Goal: Task Accomplishment & Management: Use online tool/utility

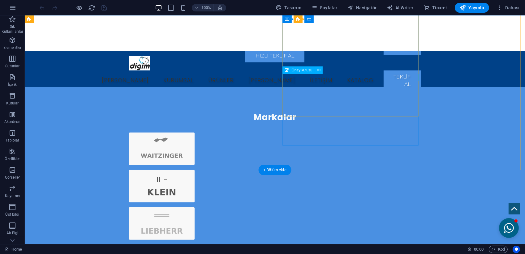
scroll to position [711, 0]
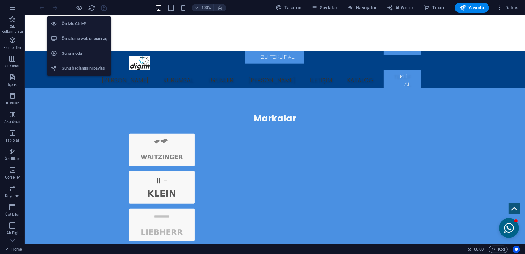
click at [85, 35] on h6 "Ön izleme web sitesini aç" at bounding box center [84, 38] width 45 height 7
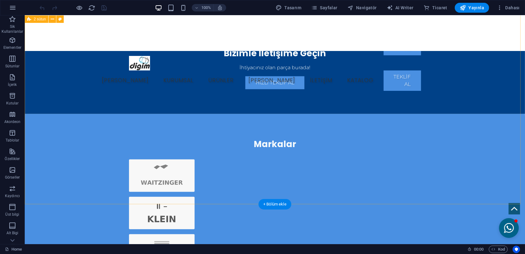
scroll to position [680, 0]
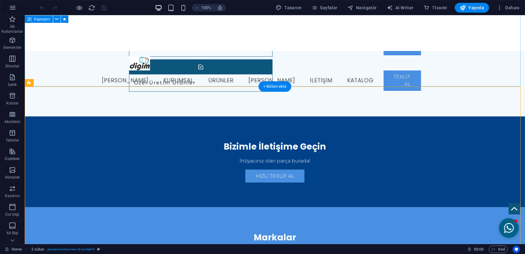
scroll to position [588, 0]
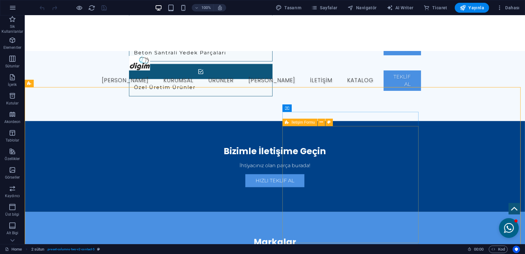
click at [288, 123] on icon at bounding box center [287, 122] width 4 height 7
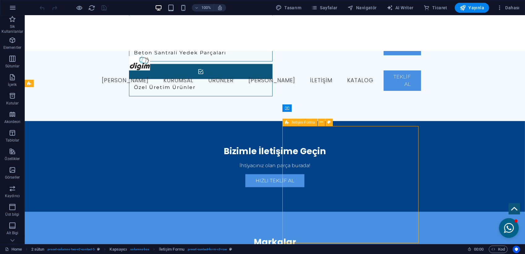
click at [288, 123] on icon at bounding box center [287, 122] width 4 height 7
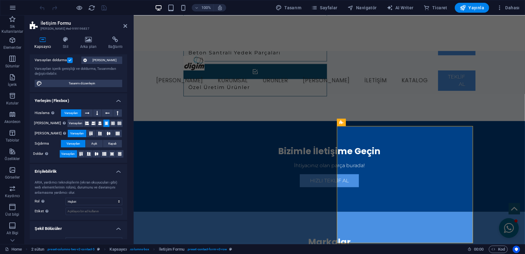
scroll to position [54, 0]
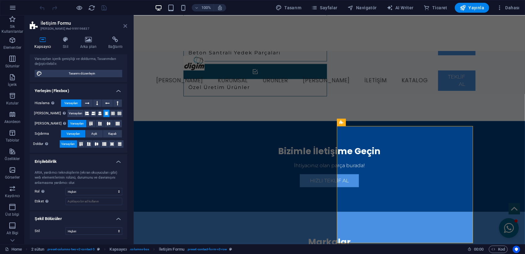
click at [127, 28] on icon at bounding box center [125, 26] width 4 height 5
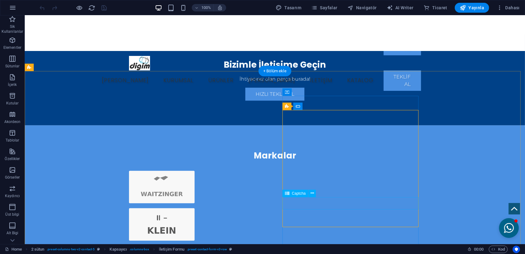
scroll to position [680, 0]
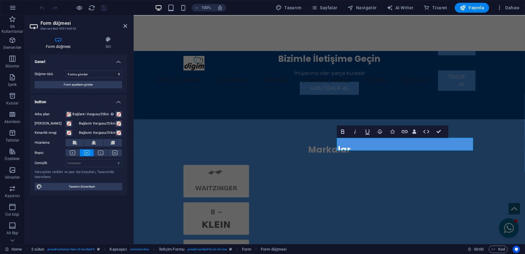
click at [123, 28] on header "Form düğmesi Element #ed-999196858" at bounding box center [78, 23] width 97 height 16
click at [124, 27] on icon at bounding box center [125, 26] width 4 height 5
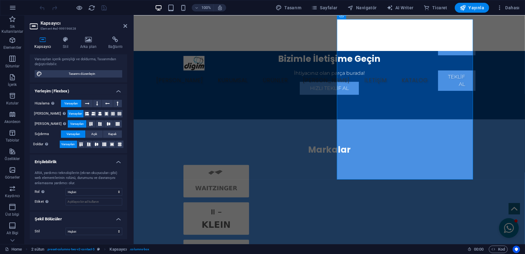
scroll to position [65, 0]
click at [124, 26] on icon at bounding box center [125, 26] width 4 height 5
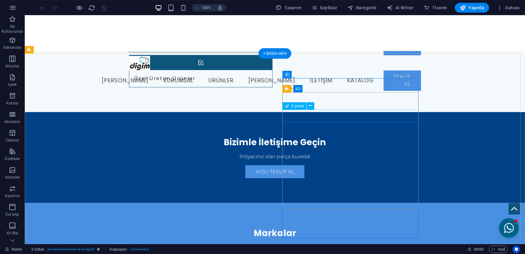
scroll to position [556, 0]
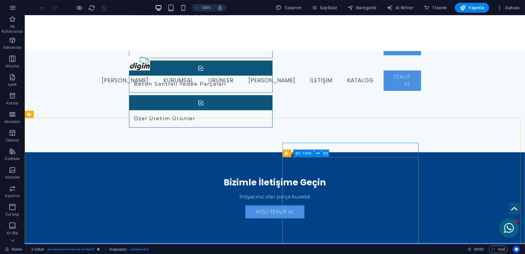
click at [301, 154] on div "Form" at bounding box center [303, 153] width 20 height 7
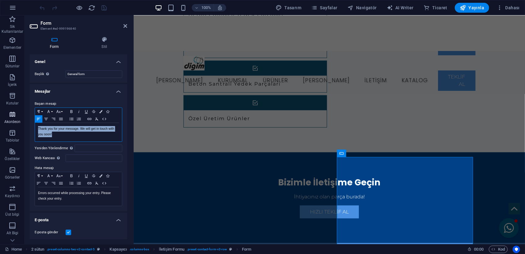
drag, startPoint x: 92, startPoint y: 134, endPoint x: 1, endPoint y: 112, distance: 94.2
click at [1, 112] on section "Sik Kullanilanlar Elementler Sütunlar İçerik Kutular Akordeon Tablolar Özellikl…" at bounding box center [262, 129] width 525 height 229
click at [78, 137] on p "Thank you for your message. We will get in touch with you soon!" at bounding box center [78, 131] width 81 height 11
drag, startPoint x: 77, startPoint y: 128, endPoint x: 29, endPoint y: 128, distance: 47.6
click at [30, 128] on div "Başarı mesajı Paragraph Format Normal Heading 1 Heading 2 Heading 3 Heading 4 H…" at bounding box center [78, 153] width 97 height 116
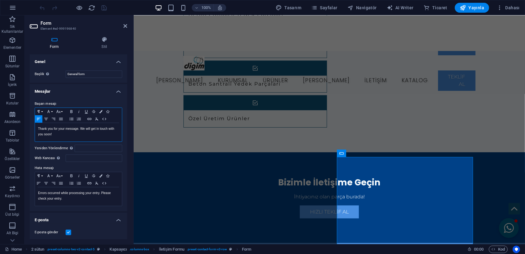
click at [103, 133] on p "Thank you for your message. We will get in touch with you soon!" at bounding box center [78, 131] width 81 height 11
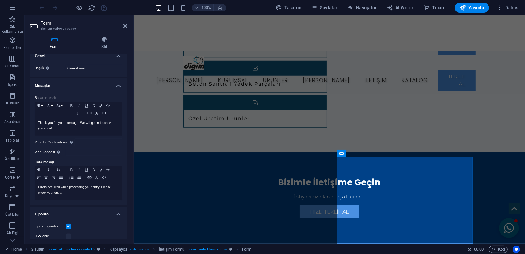
scroll to position [0, 0]
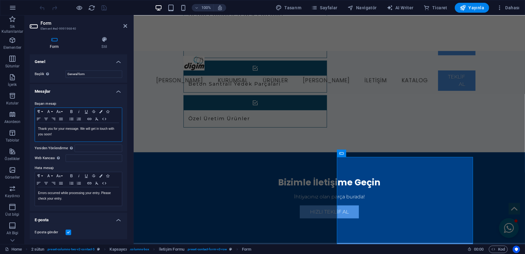
click at [70, 134] on p "Thank you for your message. We will get in touch with you soon!" at bounding box center [78, 131] width 81 height 11
drag, startPoint x: 54, startPoint y: 134, endPoint x: 34, endPoint y: 124, distance: 22.0
click at [35, 124] on div "Paragraph Format Normal Heading 1 Heading 2 Heading 3 Heading 4 Heading 5 Headi…" at bounding box center [79, 125] width 88 height 34
copy p "Thank you for your message. We will get in touch with you soon!"
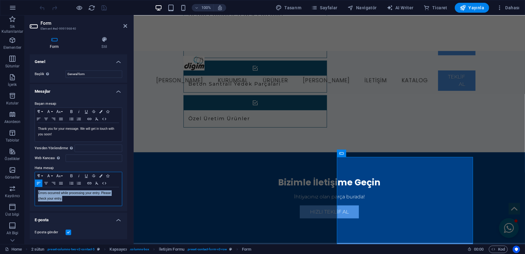
drag, startPoint x: 63, startPoint y: 199, endPoint x: 28, endPoint y: 191, distance: 36.0
click at [28, 191] on div "Form Stil Genel Başlık Form için bir ad tanımla. General form Mesajlar Başarı m…" at bounding box center [78, 138] width 107 height 213
copy p "Errors occurred while processing your entry. Please check your entry."
click at [76, 131] on p "Thank you for your message. We will get in touch with you soon!" at bounding box center [78, 131] width 81 height 11
click at [79, 190] on p "Errors occurred while processing your entry. Please check your entry." at bounding box center [78, 195] width 81 height 11
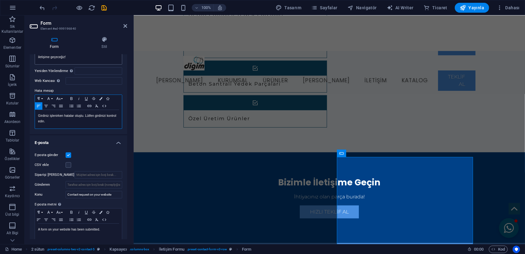
scroll to position [92, 0]
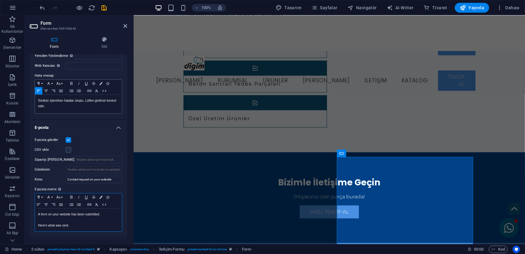
click at [79, 221] on p at bounding box center [78, 220] width 81 height 6
copy div "A form on your website has been submitted. Here's what was sent."
click at [105, 180] on input "Contact request on your website" at bounding box center [94, 179] width 57 height 7
click at [72, 216] on p "A form on your website has been submitted." at bounding box center [78, 215] width 81 height 6
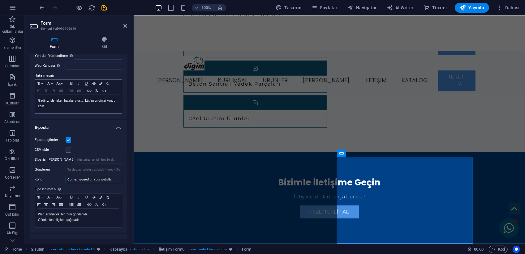
click at [91, 177] on input "Contact request on your website" at bounding box center [94, 179] width 57 height 7
paste input "“Web sitenizden iletişim [PERSON_NAME]”"
type input "Web sitenizden iletişim [PERSON_NAME]"
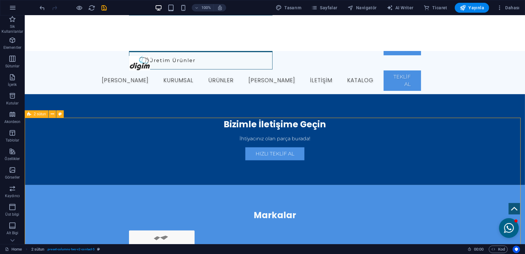
scroll to position [649, 0]
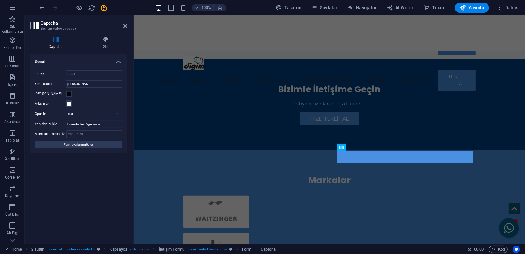
click at [83, 123] on input "Unreadable? Regenerate" at bounding box center [94, 124] width 57 height 7
type input "Yenile"
click at [75, 183] on div "Turnstile Cloudfare Turnstile, erişilebilir captcha sunan üçüncü taraf bir ente…" at bounding box center [78, 146] width 97 height 185
click at [125, 24] on icon at bounding box center [125, 26] width 4 height 5
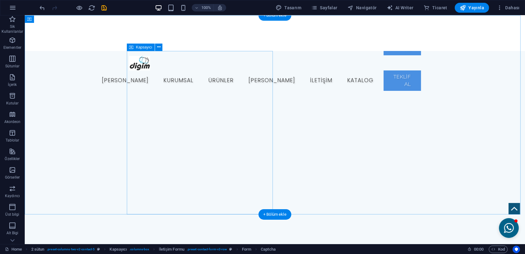
scroll to position [0, 0]
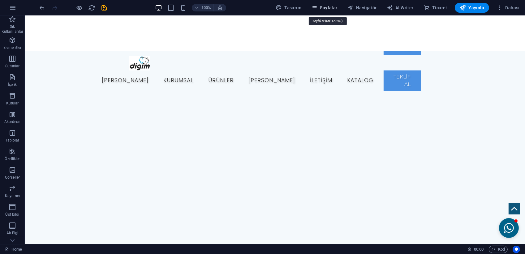
click at [328, 7] on span "Sayfalar" at bounding box center [324, 8] width 26 height 6
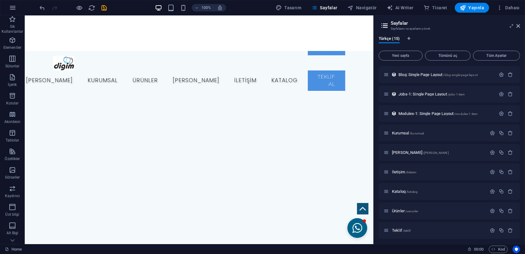
scroll to position [118, 0]
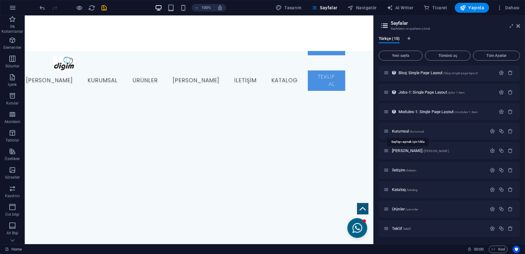
drag, startPoint x: 408, startPoint y: 131, endPoint x: 397, endPoint y: 132, distance: 10.5
click at [397, 132] on span "Kurumsal /kurumsal" at bounding box center [408, 131] width 32 height 5
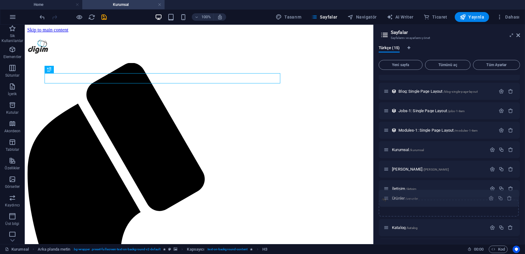
scroll to position [112, 0]
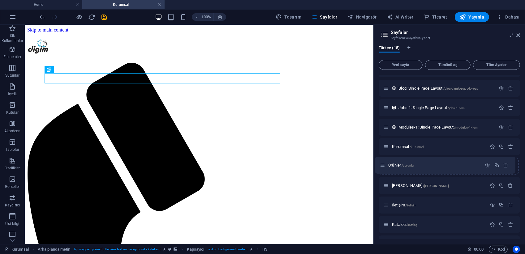
drag, startPoint x: 386, startPoint y: 235, endPoint x: 383, endPoint y: 165, distance: 69.9
click at [383, 165] on div "Home / Subpage /subpage Legal Notice /legal-notice Privacy /privacy New Collect…" at bounding box center [449, 108] width 141 height 290
click at [408, 167] on span "/uerunler" at bounding box center [411, 166] width 13 height 3
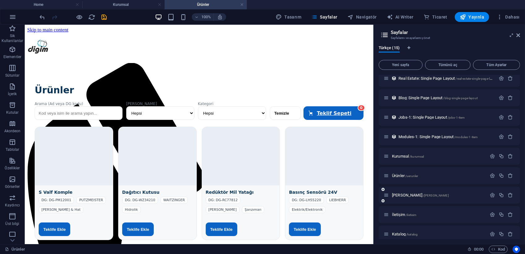
scroll to position [0, 0]
click at [406, 196] on span "[PERSON_NAME] /oezel-uerunler" at bounding box center [420, 195] width 57 height 5
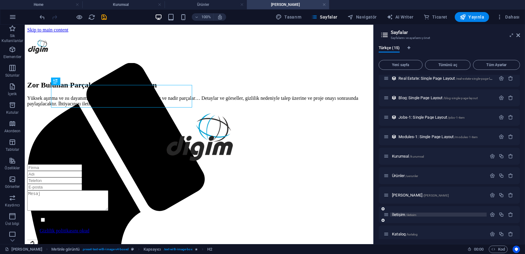
click at [403, 215] on span "İletişim /iletisim" at bounding box center [404, 214] width 25 height 5
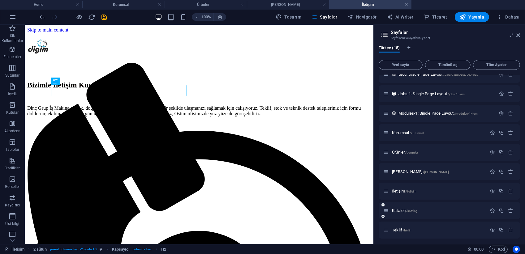
scroll to position [127, 0]
click at [406, 208] on span "Katalog /katalog" at bounding box center [405, 209] width 26 height 5
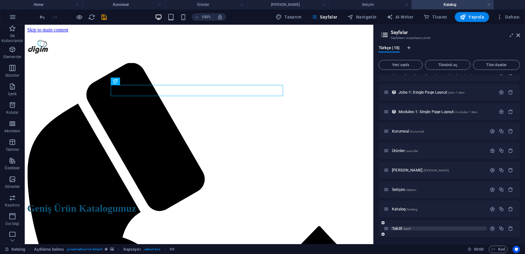
click at [401, 227] on span "Teklif /teklif" at bounding box center [401, 228] width 19 height 5
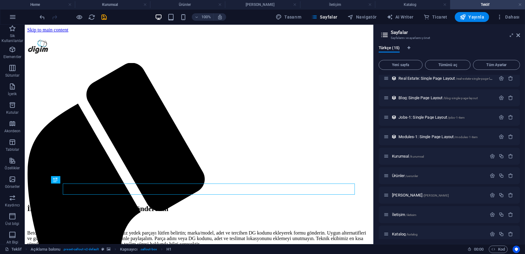
scroll to position [0, 0]
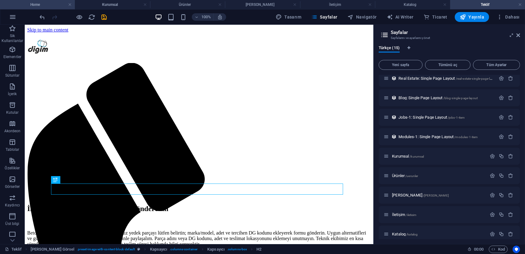
click at [46, 1] on li "Home" at bounding box center [37, 4] width 75 height 9
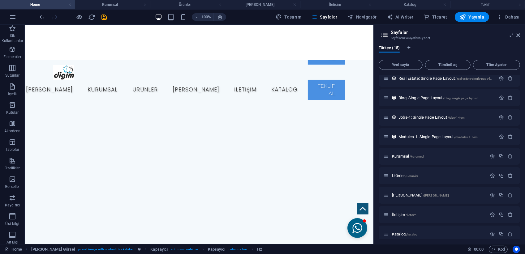
click at [112, 12] on div "100% Tasarım [PERSON_NAME] AI Writer Ticaret Yayınla Dahası" at bounding box center [280, 17] width 483 height 10
click at [113, 7] on h4 "Kurumsal" at bounding box center [112, 4] width 75 height 7
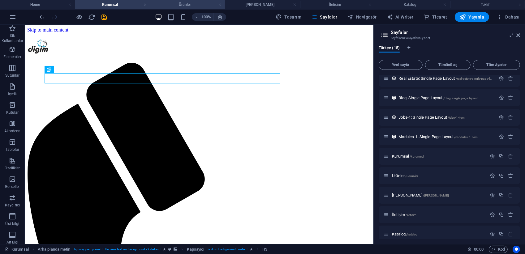
click at [176, 4] on h4 "Ürünler" at bounding box center [187, 4] width 75 height 7
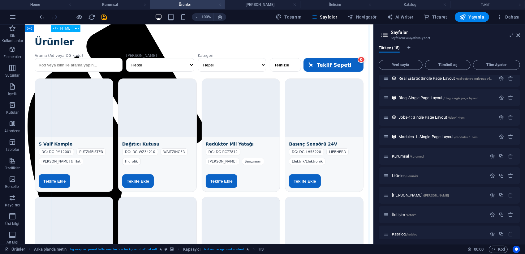
scroll to position [31, 0]
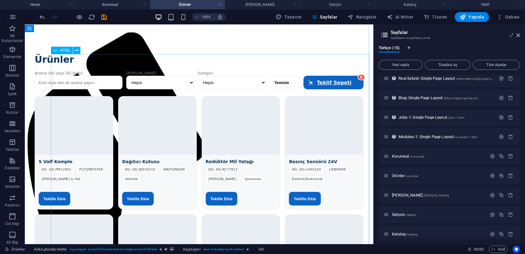
click at [184, 80] on div "Ürünler Arama (Ad veya DG kodu) Marka Hepsi Waitzinger [PERSON_NAME] Liebherr P…" at bounding box center [199, 253] width 344 height 419
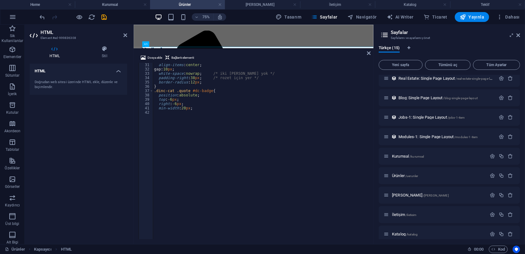
scroll to position [254, 0]
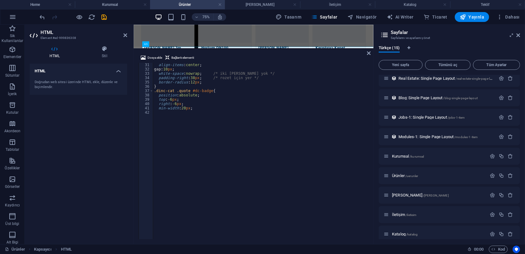
drag, startPoint x: 217, startPoint y: 183, endPoint x: 222, endPoint y: 41, distance: 141.4
click at [222, 41] on div "Mevcut içeriği değiştirmek için buraya sürükleyin. Yeni bir element oluşturmak …" at bounding box center [254, 135] width 240 height 220
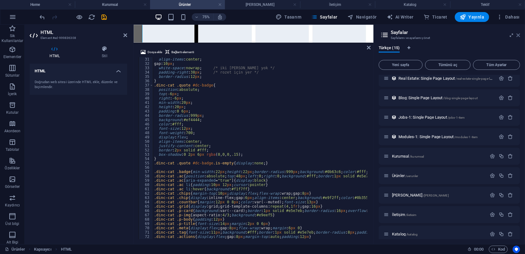
click at [517, 34] on icon at bounding box center [518, 35] width 4 height 5
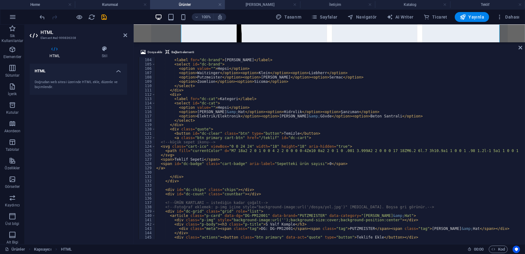
scroll to position [427, 0]
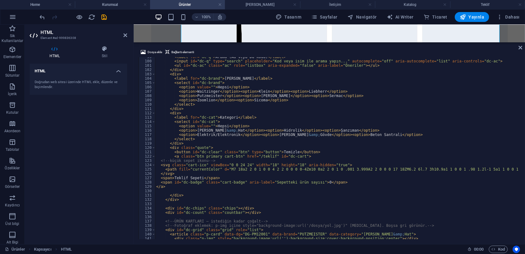
type textarea "<option>Waitzinger</option><option>[PERSON_NAME]</option><option>Liebherr</opti…"
click at [213, 91] on div "< label for = "dc-q" > Arama (Ad veya DG kodu) </ label > < input id = "dc-q" t…" at bounding box center [404, 150] width 499 height 190
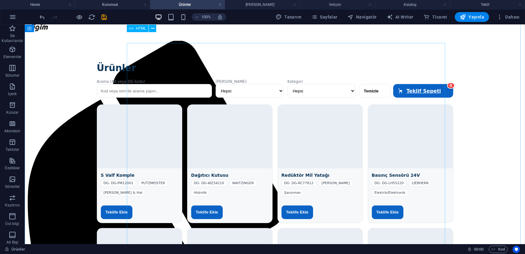
scroll to position [22, 0]
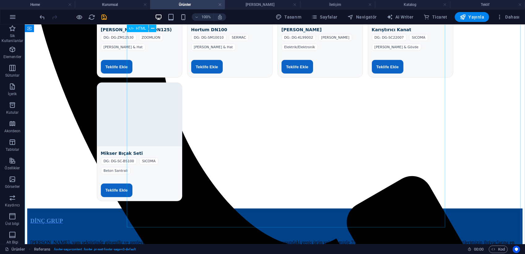
scroll to position [269, 0]
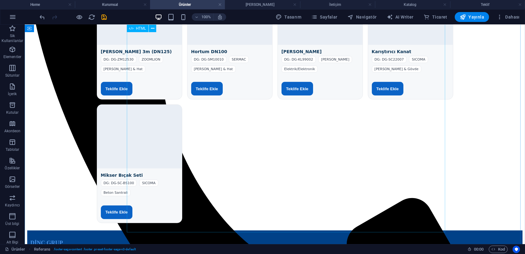
click at [244, 155] on div "Ürünler Arama (Ad veya DG kodu) Marka Hepsi Waitzinger [PERSON_NAME] Liebherr P…" at bounding box center [274, 17] width 495 height 425
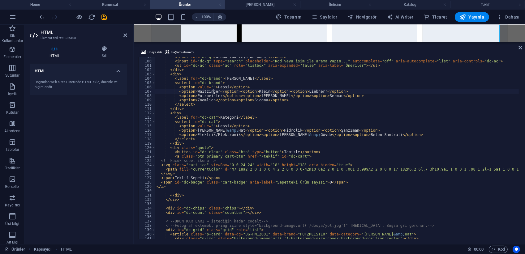
click at [216, 93] on div "< label for = "dc-q" > Arama (Ad veya DG kodu) </ label > < input id = "dc-q" t…" at bounding box center [404, 150] width 499 height 190
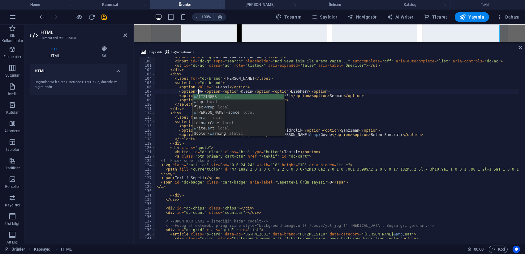
scroll to position [0, 3]
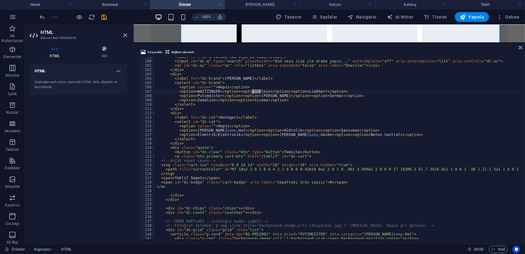
drag, startPoint x: 260, startPoint y: 92, endPoint x: 253, endPoint y: 92, distance: 7.1
click at [253, 92] on div "< label for = "dc-q" > Arama (Ad veya DG kodu) </ label > < input id = "dc-q" t…" at bounding box center [404, 150] width 499 height 190
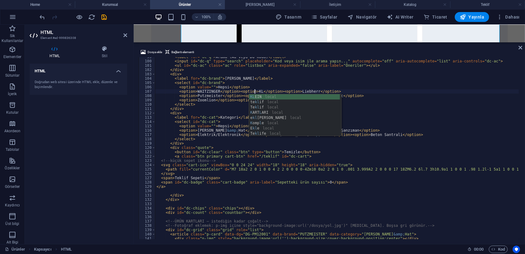
scroll to position [0, 8]
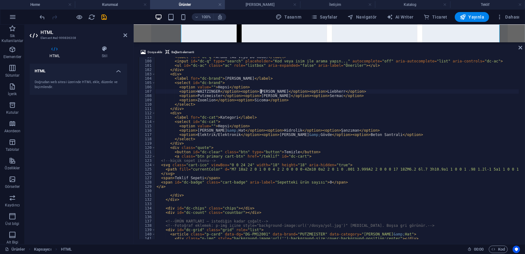
click at [311, 90] on div "< label for = "dc-q" > Arama (Ad veya DG kodu) </ label > < input id = "dc-q" t…" at bounding box center [404, 150] width 499 height 190
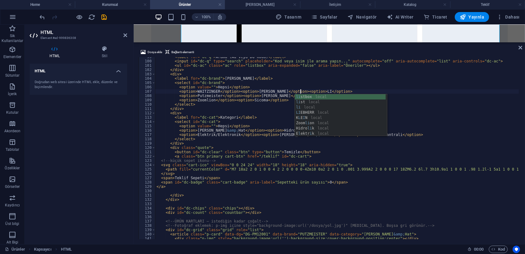
scroll to position [0, 12]
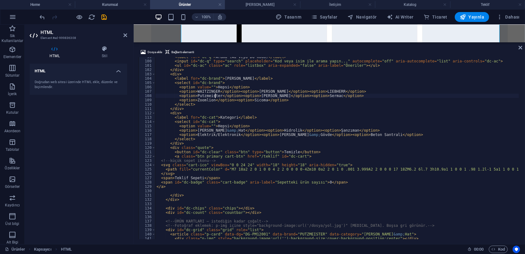
click at [216, 95] on div "< label for = "dc-q" > Arama (Ad veya DG kodu) </ label > < input id = "dc-q" t…" at bounding box center [404, 150] width 499 height 190
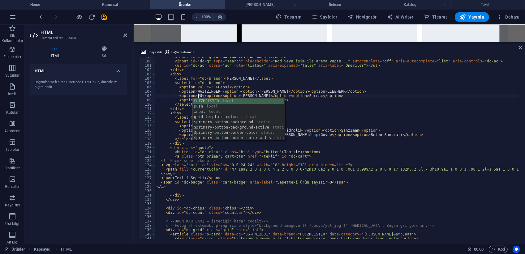
scroll to position [0, 3]
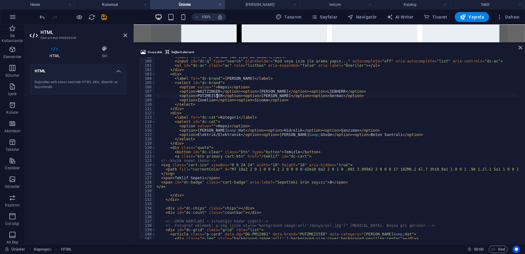
click at [262, 96] on div "< label for = "dc-q" > Arama (Ad veya DG kodu) </ label > < input id = "dc-q" t…" at bounding box center [404, 150] width 499 height 190
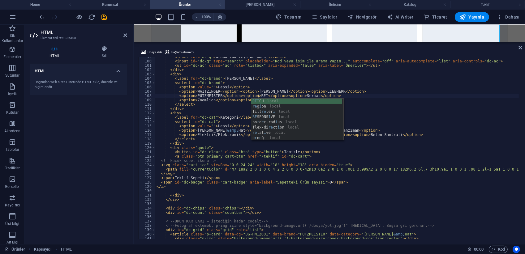
scroll to position [0, 9]
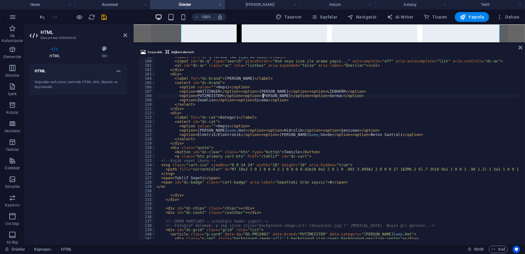
click at [309, 96] on div "< label for = "dc-q" > Arama (Ad veya DG kodu) </ label > < input id = "dc-q" t…" at bounding box center [404, 150] width 499 height 190
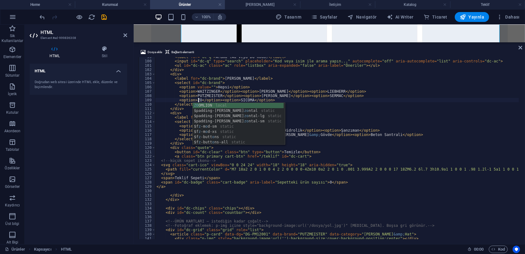
scroll to position [0, 3]
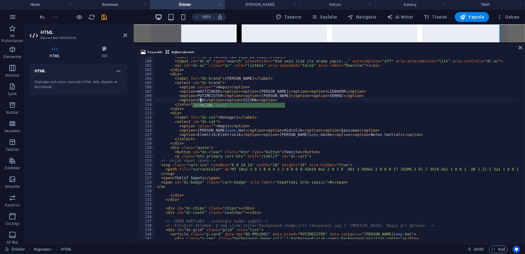
type textarea "<option>ZOOMLION</option><option>SICOMA</option>"
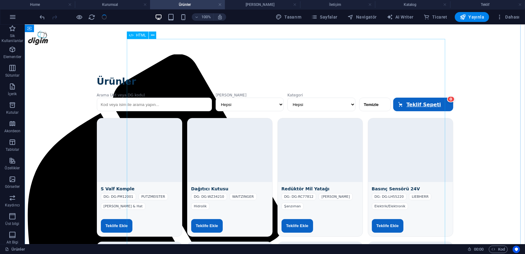
scroll to position [0, 0]
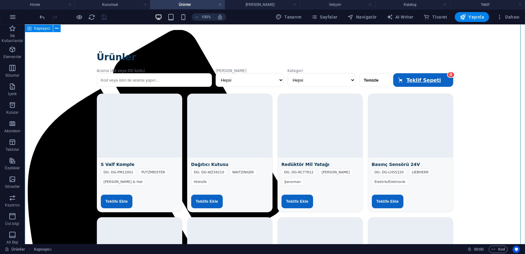
scroll to position [31, 0]
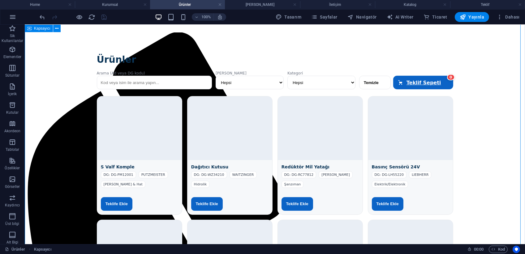
click at [488, 102] on div "Ürünler Arama (Ad veya DG kodu) Marka Hepsi WAITZINGER [PERSON_NAME] LIEBHERR P…" at bounding box center [274, 256] width 495 height 425
click at [356, 83] on div "Ürünler Arama (Ad veya DG kodu) Marka Hepsi WAITZINGER [PERSON_NAME] LIEBHERR P…" at bounding box center [274, 256] width 495 height 425
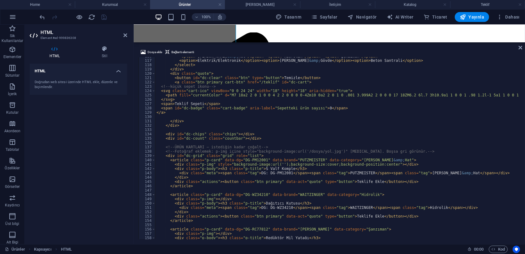
scroll to position [260, 0]
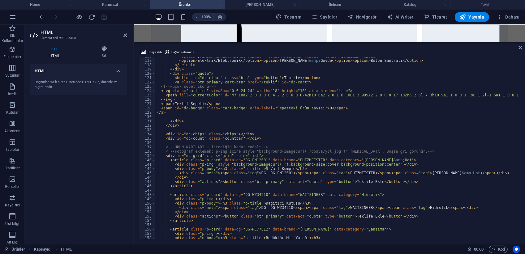
click at [299, 105] on div "< option > [PERSON_NAME] &amp; Hat </ option > < option > Hidrolik </ option > …" at bounding box center [404, 149] width 499 height 190
type textarea "</section>"
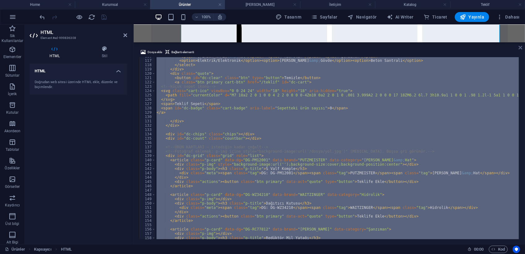
click at [520, 48] on icon at bounding box center [520, 47] width 4 height 5
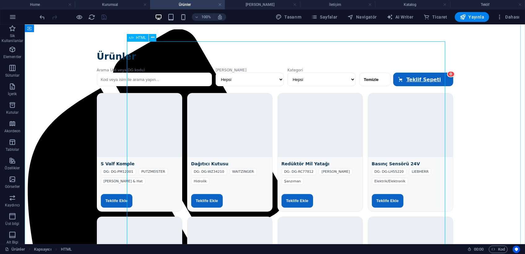
scroll to position [0, 0]
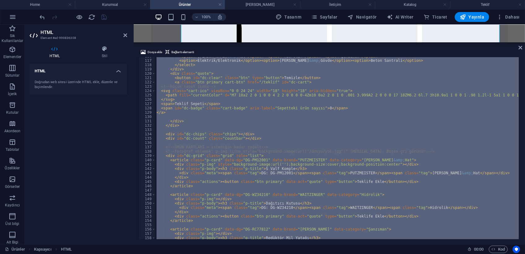
click at [225, 137] on div "< option > [PERSON_NAME] &amp; Hat </ option > < option > Hidrolik </ option > …" at bounding box center [336, 148] width 363 height 182
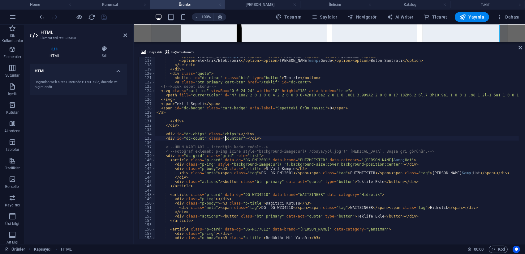
type textarea "</section>"
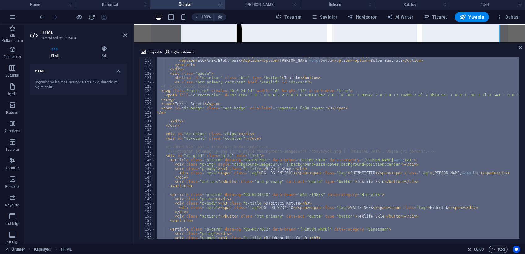
paste textarea
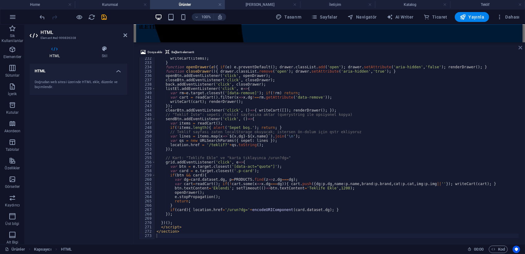
scroll to position [79, 0]
click at [521, 46] on icon at bounding box center [520, 47] width 4 height 5
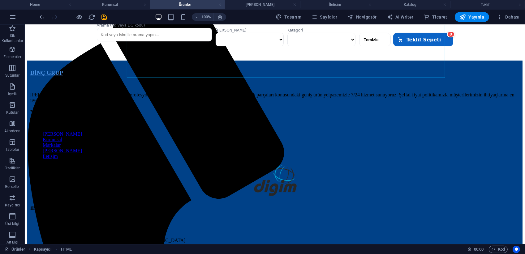
scroll to position [0, 0]
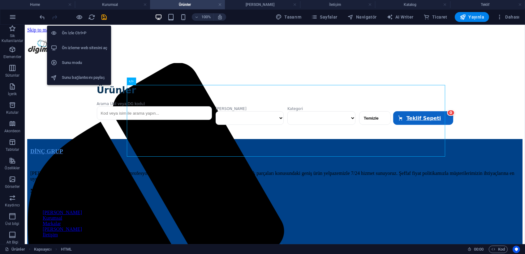
click at [87, 42] on li "Ön izleme web sitesini aç" at bounding box center [79, 48] width 64 height 15
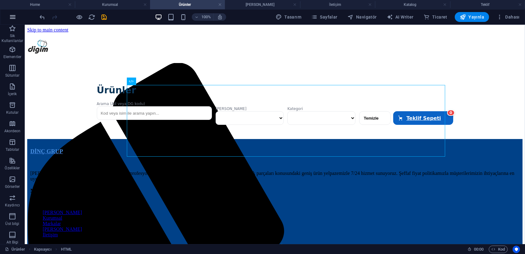
click at [13, 15] on icon "button" at bounding box center [12, 16] width 7 height 7
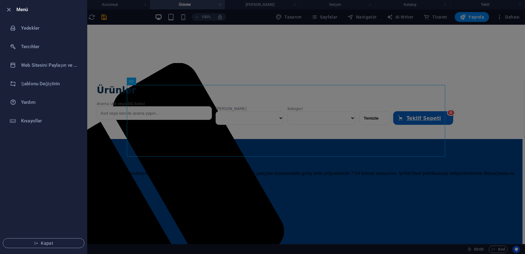
click at [113, 43] on div at bounding box center [262, 127] width 525 height 254
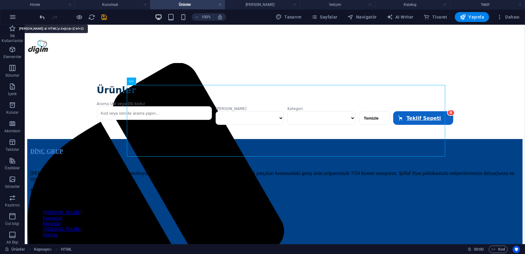
click at [39, 16] on icon "undo" at bounding box center [42, 17] width 7 height 7
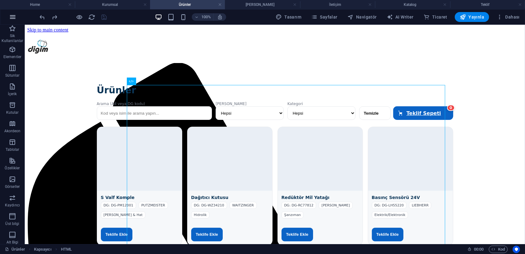
click at [11, 13] on icon "button" at bounding box center [12, 16] width 7 height 7
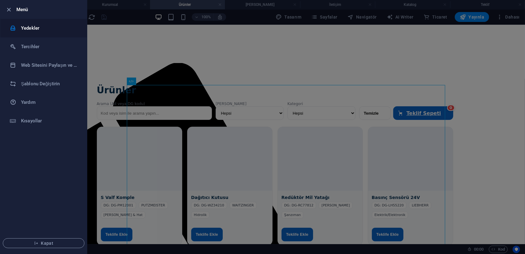
click at [34, 26] on h6 "Yedekler" at bounding box center [49, 27] width 57 height 7
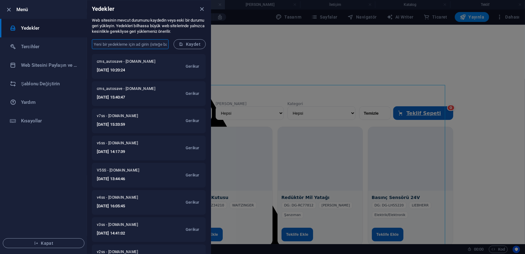
click at [132, 42] on input "text" at bounding box center [130, 44] width 77 height 10
type input "v8ss"
click at [199, 44] on span "Kaydet" at bounding box center [190, 44] width 22 height 5
click at [202, 9] on icon "close" at bounding box center [202, 9] width 7 height 7
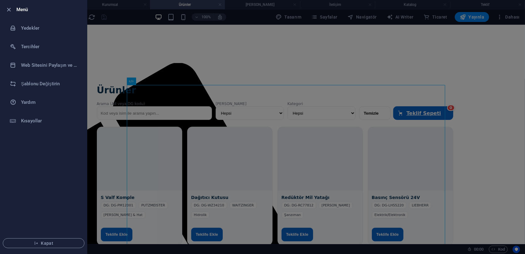
click at [121, 26] on div at bounding box center [262, 127] width 525 height 254
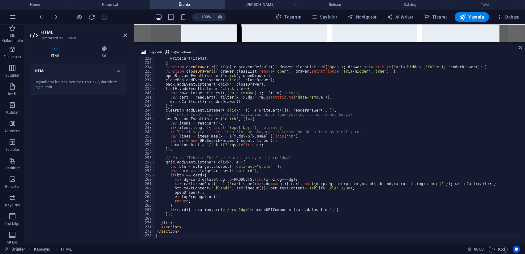
scroll to position [1001, 0]
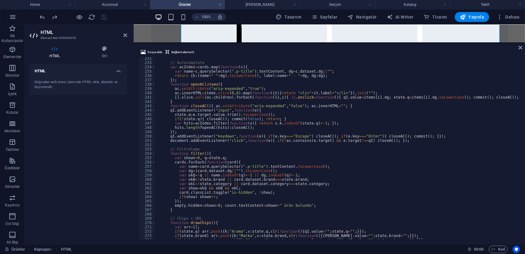
click at [236, 144] on div "// Autocomplete var acIndex = cards . map ( function ( c ) { var name = c . que…" at bounding box center [404, 151] width 499 height 190
type textarea "</section>"
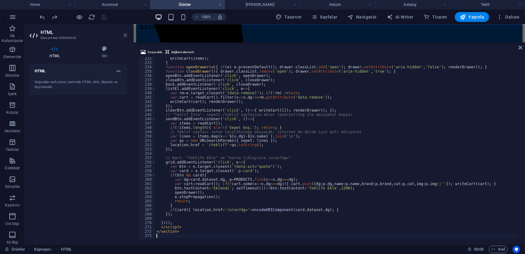
scroll to position [79, 0]
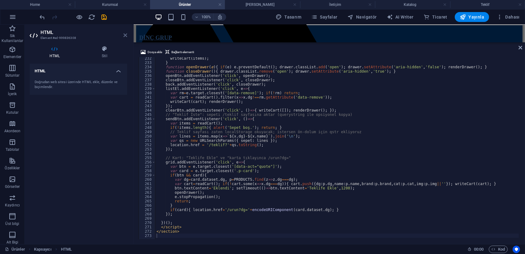
click at [126, 34] on icon at bounding box center [125, 35] width 4 height 5
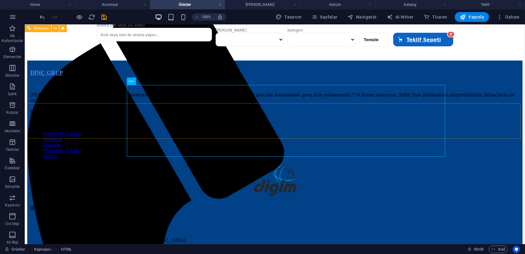
scroll to position [0, 0]
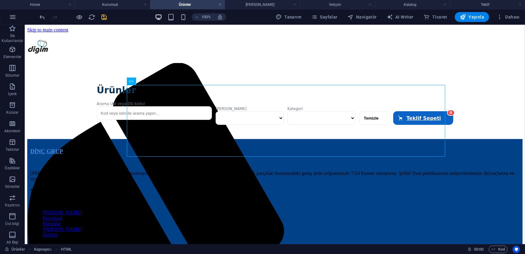
click at [106, 19] on icon "save" at bounding box center [104, 17] width 7 height 7
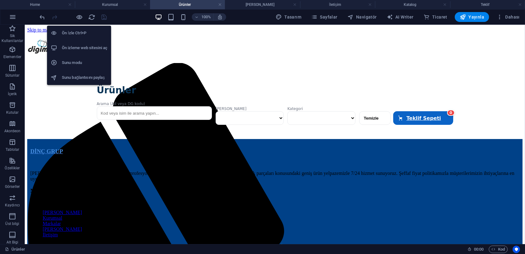
click at [85, 45] on h6 "Ön izleme web sitesini aç" at bounding box center [84, 47] width 45 height 7
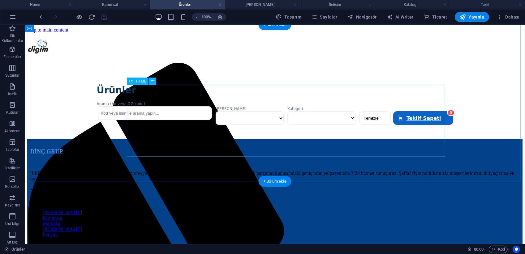
click at [260, 134] on div "Ürünler Arama (Ad veya DG kodu) Marka Kategori [GEOGRAPHIC_DATA] Teklif Sepeti …" at bounding box center [274, 107] width 495 height 64
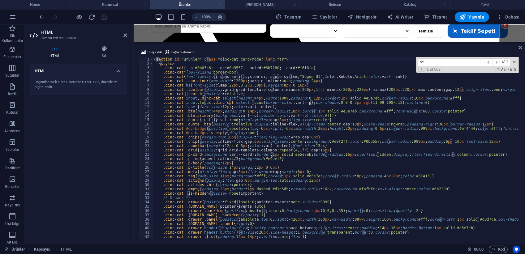
scroll to position [364, 0]
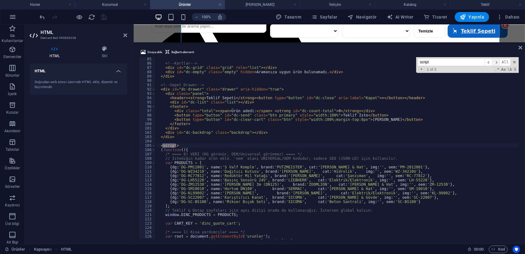
type input "script"
click at [497, 62] on span "​" at bounding box center [495, 62] width 7 height 8
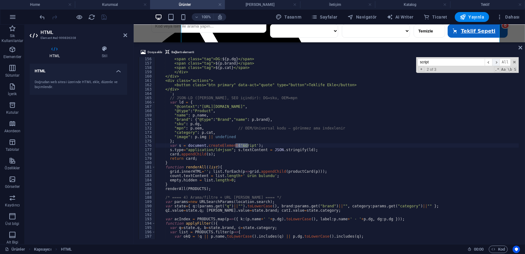
scroll to position [671, 0]
click at [497, 62] on span "​" at bounding box center [495, 62] width 7 height 8
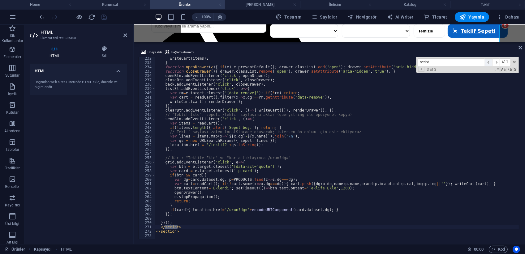
click at [488, 61] on span "​" at bounding box center [488, 62] width 7 height 8
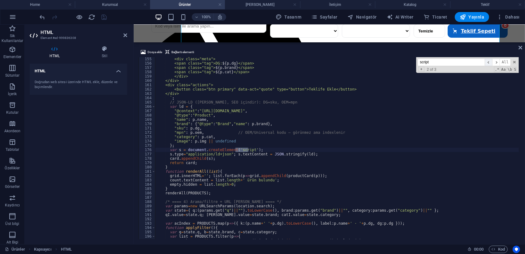
click at [488, 61] on span "​" at bounding box center [488, 62] width 7 height 8
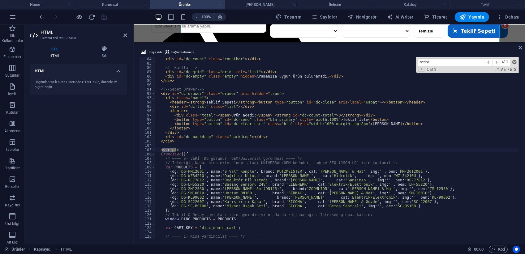
click at [515, 63] on span at bounding box center [514, 62] width 4 height 4
type textarea "<script>"
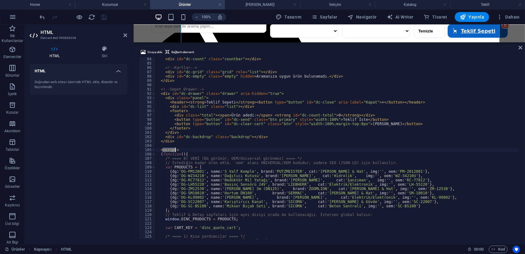
click at [522, 47] on div "Dosya ekle Bağlantı elementi <script> 84 85 86 87 88 89 90 91 92 93 94 95 96 97…" at bounding box center [329, 144] width 391 height 201
click at [521, 47] on icon at bounding box center [520, 47] width 4 height 5
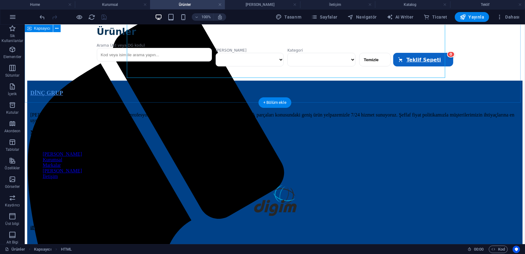
scroll to position [0, 0]
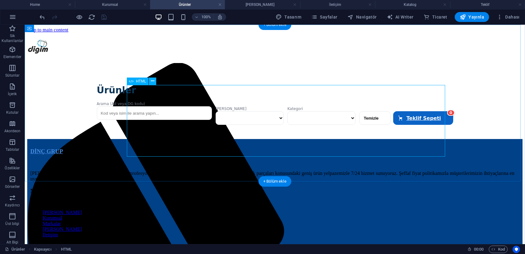
click at [263, 139] on div "Ürünler Arama (Ad veya DG kodu) Marka Kategori [GEOGRAPHIC_DATA] Teklif Sepeti …" at bounding box center [274, 107] width 495 height 64
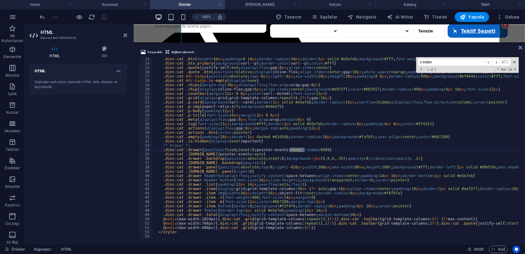
scroll to position [108, 0]
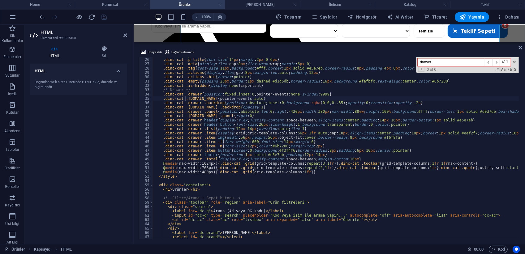
type input "drawer."
click at [516, 62] on span at bounding box center [514, 62] width 4 height 4
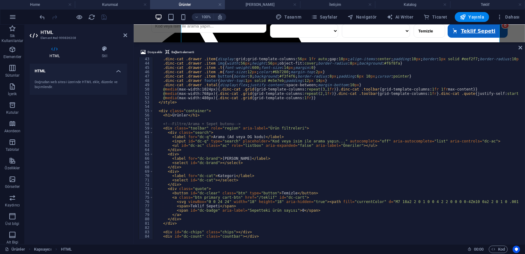
scroll to position [182, 0]
type textarea "@media (max-width:480px){.dinc-cat .grid{grid-template-columns:1fr}}"
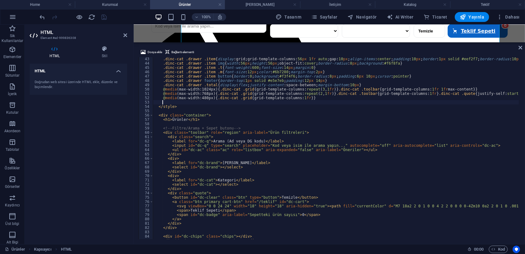
paste textarea
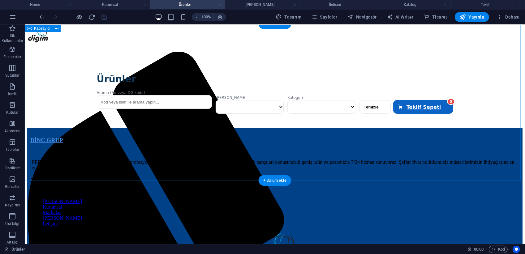
scroll to position [0, 0]
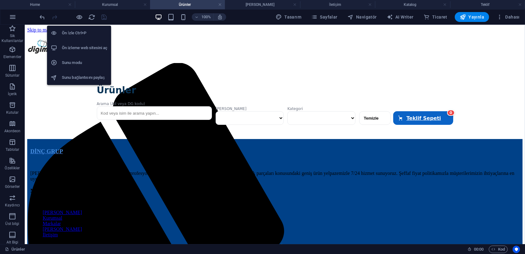
click at [89, 43] on li "Ön izleme web sitesini aç" at bounding box center [79, 48] width 64 height 15
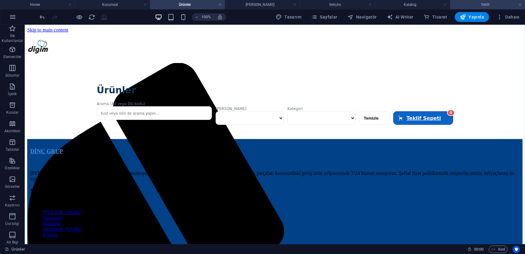
click at [468, 3] on h4 "Teklif" at bounding box center [487, 4] width 75 height 7
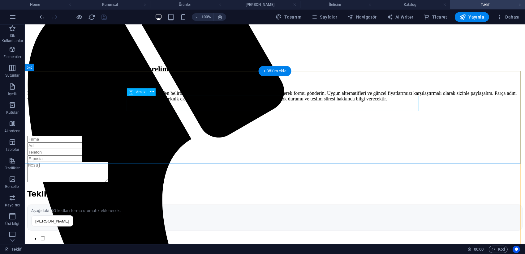
scroll to position [186, 0]
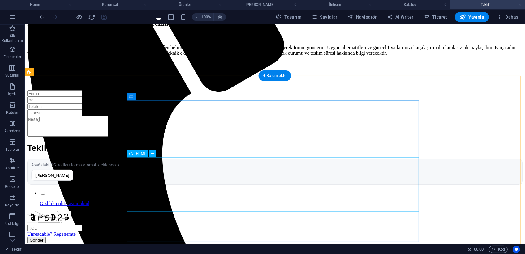
click at [199, 185] on div "Teklif Sepetiniz Aşağıdaki DG kodları forma otomatik eklenecek. Sepeti Temizle" at bounding box center [274, 164] width 495 height 41
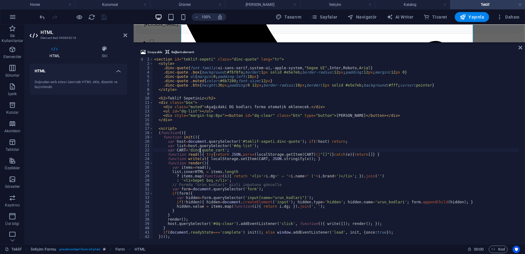
click at [201, 149] on div "< section id = "teklif-sepeti" class = "dinc-quote" lang = "tr" > < style > .di…" at bounding box center [336, 152] width 366 height 191
type textarea "</section>"
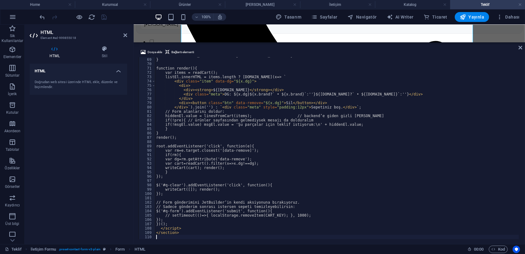
scroll to position [294, 0]
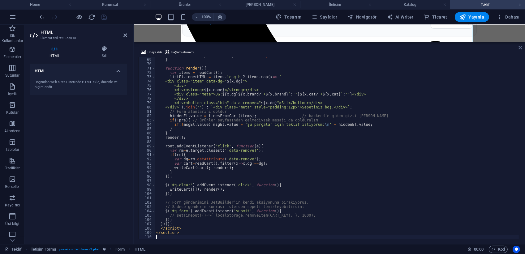
click at [520, 49] on icon at bounding box center [520, 47] width 4 height 5
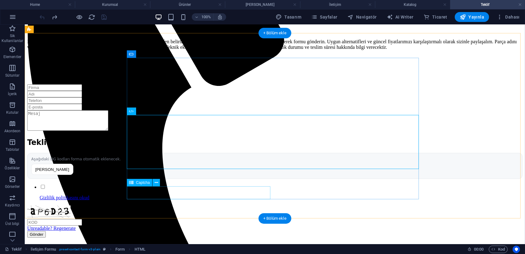
scroll to position [244, 0]
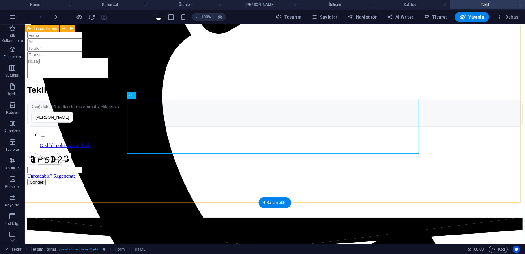
click at [469, 135] on div "Teklif Sepetiniz Aşağıdaki DG kodları forma otomatik eklenecek. Sepeti Temizle …" at bounding box center [274, 125] width 495 height 186
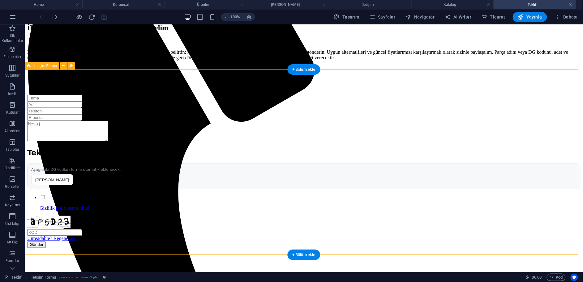
scroll to position [178, 0]
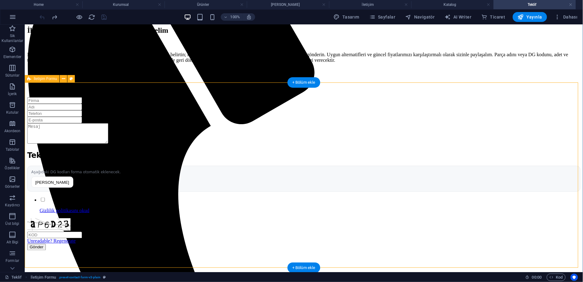
click at [524, 140] on div "Teklif Sepetiniz Aşağıdaki DG kodları forma otomatik eklenecek. Sepeti Temizle …" at bounding box center [303, 190] width 553 height 186
click at [226, 188] on div "Teklif Sepetiniz Aşağıdaki DG kodları forma otomatik eklenecek. Sepeti Temizle" at bounding box center [303, 171] width 553 height 41
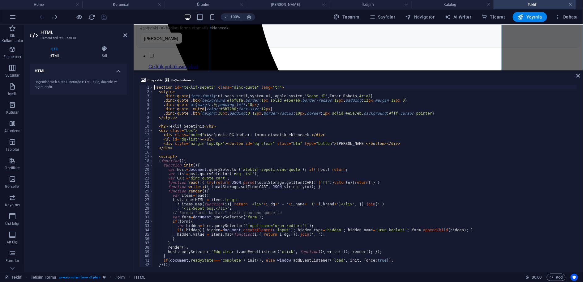
scroll to position [0, 0]
click at [524, 76] on icon at bounding box center [578, 75] width 4 height 5
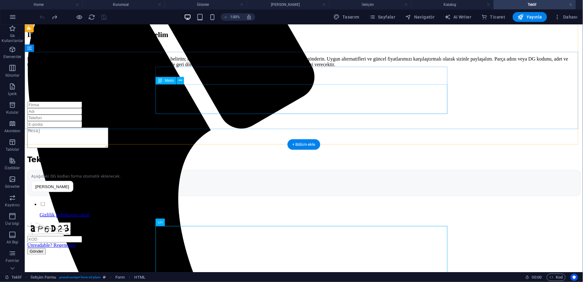
scroll to position [185, 0]
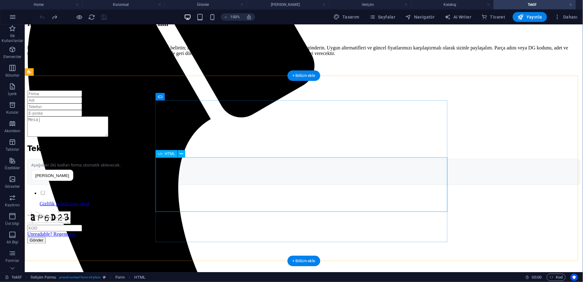
click at [234, 178] on div "Teklif Sepetiniz Aşağıdaki DG kodları forma otomatik eklenecek. Sepeti Temizle" at bounding box center [303, 164] width 553 height 41
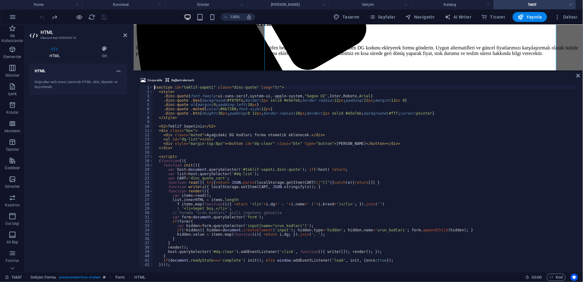
scroll to position [323, 0]
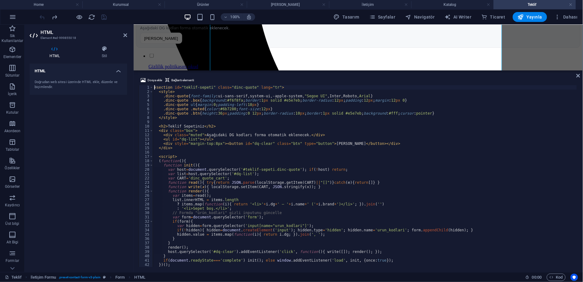
click at [242, 141] on div "< section id = "teklif-sepeti" class = "dinc-quote" lang = "tr" > < style > .di…" at bounding box center [365, 180] width 424 height 191
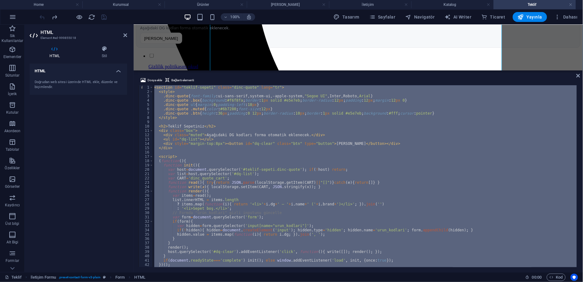
click at [236, 112] on div "< section id = "teklif-sepeti" class = "dinc-quote" lang = "tr" > < style > .di…" at bounding box center [365, 176] width 424 height 182
click at [304, 143] on div "< section id = "teklif-sepeti" class = "dinc-quote" lang = "tr" > < style > .di…" at bounding box center [365, 176] width 424 height 182
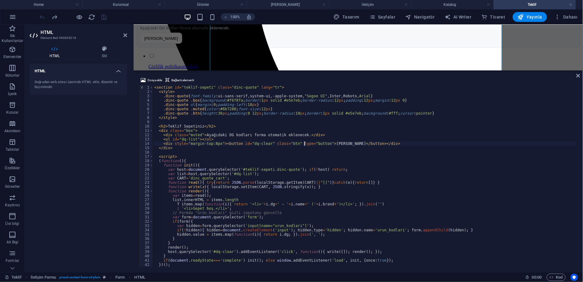
type textarea "</section>"
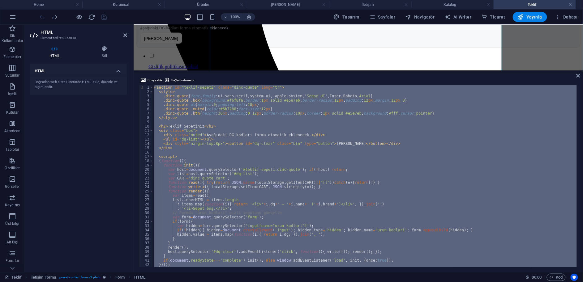
paste textarea
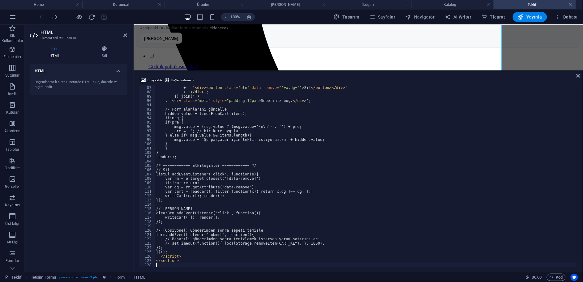
scroll to position [372, 0]
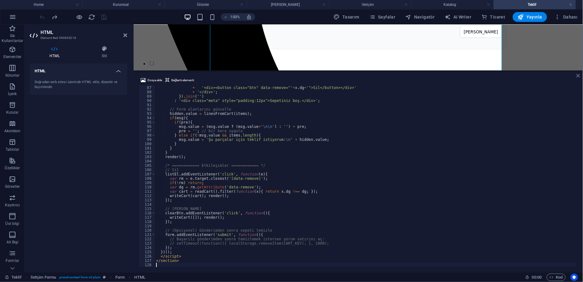
click at [524, 77] on icon at bounding box center [578, 75] width 4 height 5
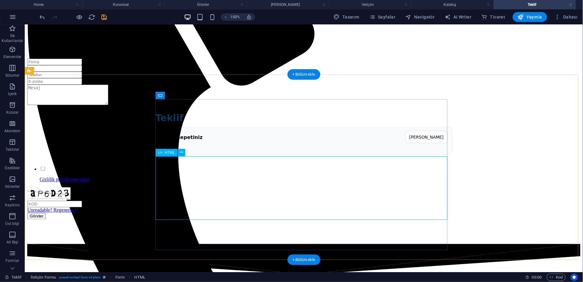
scroll to position [219, 0]
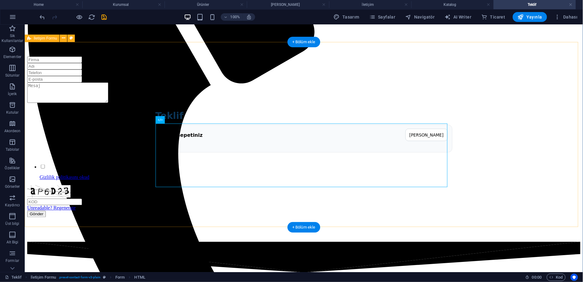
click at [513, 149] on div "Teklif Teklif Sepetiniz Sepeti Temizle Gizlilik politikasını okud um ve anladım…" at bounding box center [303, 149] width 553 height 186
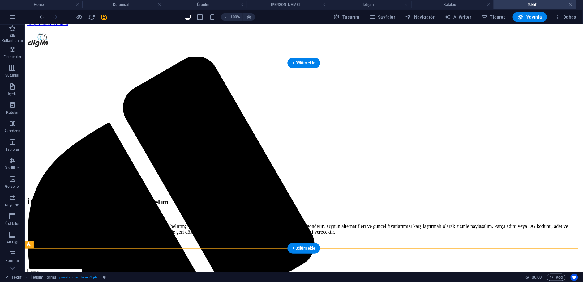
scroll to position [0, 0]
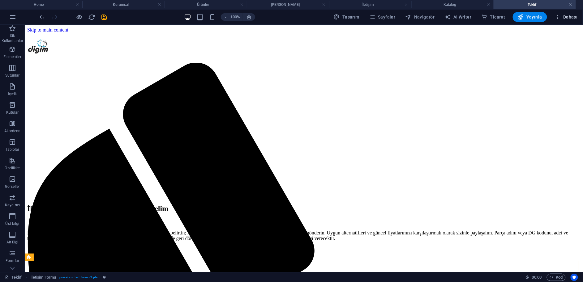
click at [524, 17] on span "Dahası" at bounding box center [565, 17] width 23 height 6
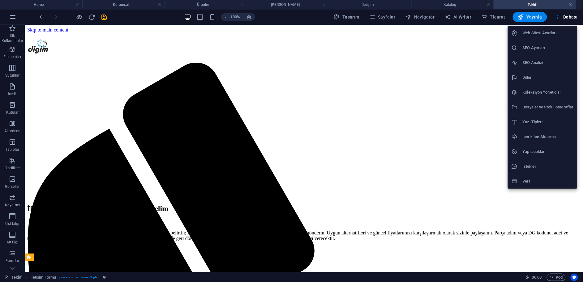
click at [394, 16] on div at bounding box center [291, 141] width 583 height 282
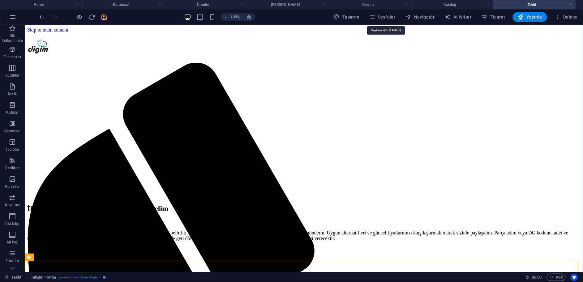
click at [389, 17] on span "Sayfalar" at bounding box center [382, 17] width 26 height 6
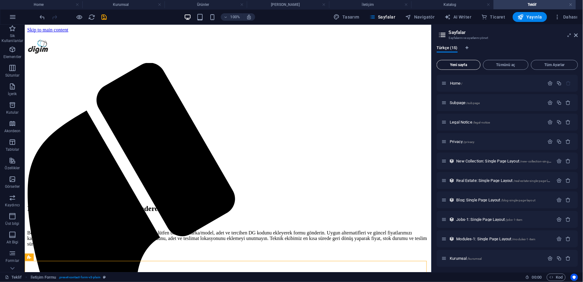
click at [470, 66] on span "Yeni sayfa" at bounding box center [458, 65] width 38 height 4
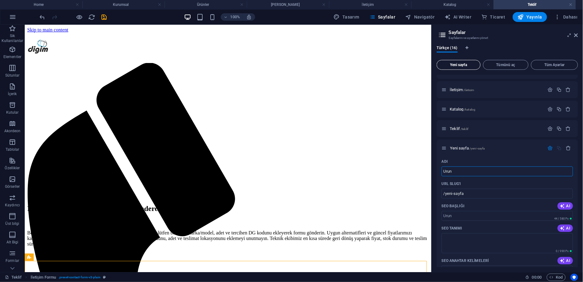
type input "Urun"
type input "/urun"
type input "Urun"
click at [460, 149] on span "/urun" at bounding box center [463, 148] width 8 height 3
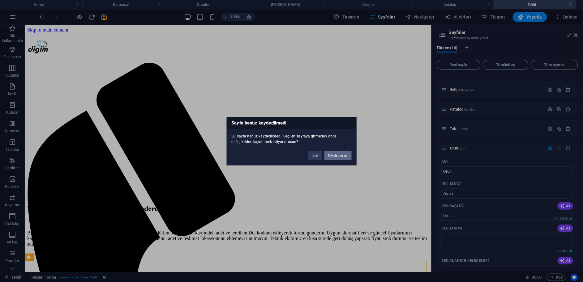
click at [345, 153] on button "Kaydet ve aç" at bounding box center [337, 155] width 27 height 9
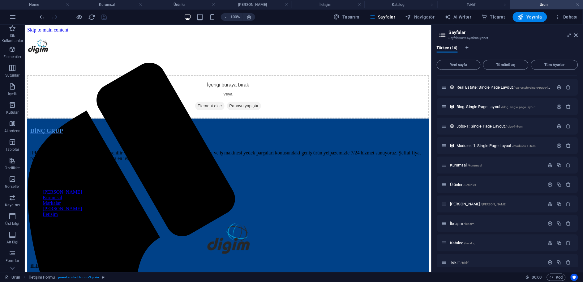
scroll to position [0, 0]
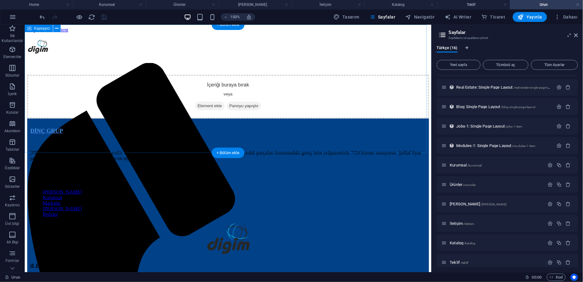
click at [237, 91] on div "İçeriği buraya bırak veya Element ekle Panoyu yapıştır" at bounding box center [228, 97] width 402 height 44
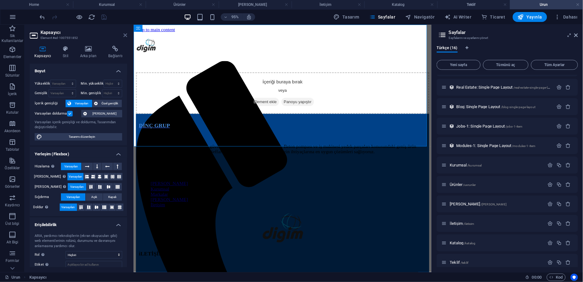
click at [127, 35] on icon at bounding box center [125, 35] width 4 height 5
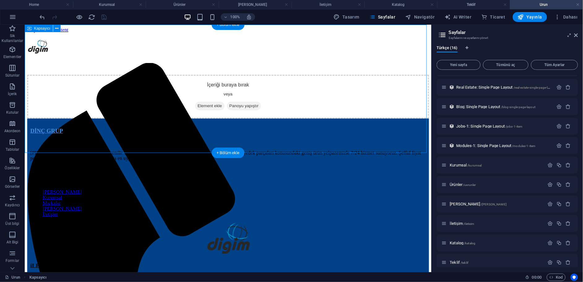
click at [206, 110] on span "Element ekle" at bounding box center [209, 105] width 29 height 9
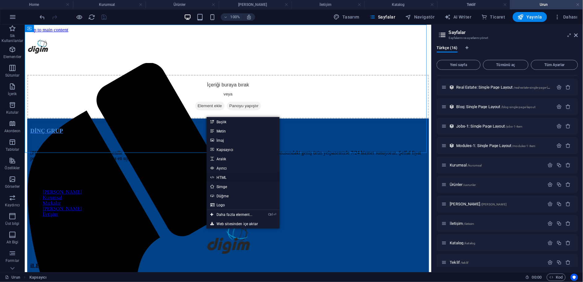
click at [221, 178] on link "HTML" at bounding box center [243, 177] width 73 height 9
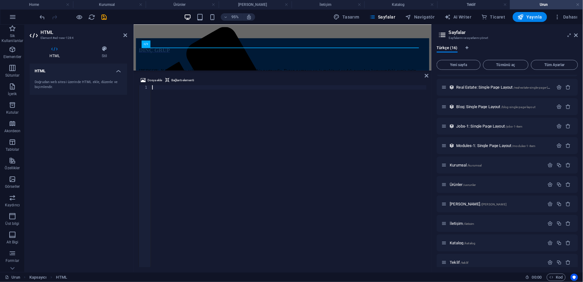
scroll to position [169, 0]
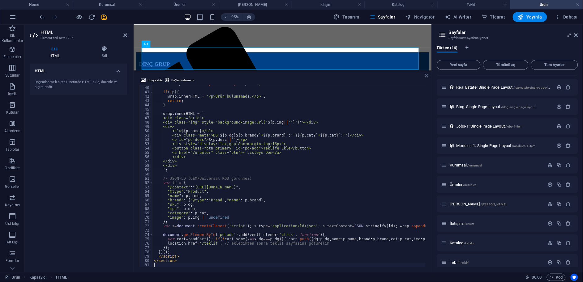
click at [428, 75] on icon at bounding box center [427, 75] width 4 height 5
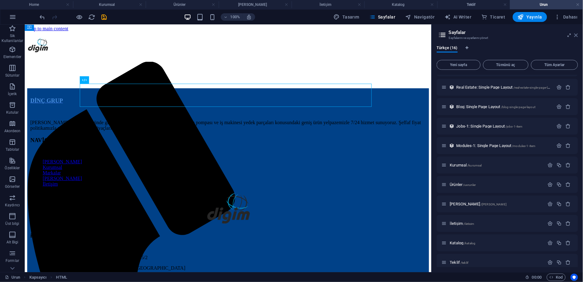
click at [524, 33] on icon at bounding box center [576, 35] width 4 height 5
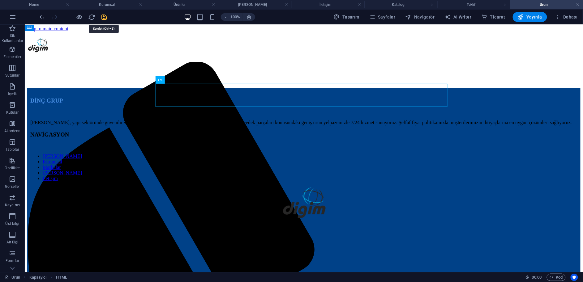
click at [104, 20] on icon "save" at bounding box center [104, 17] width 7 height 7
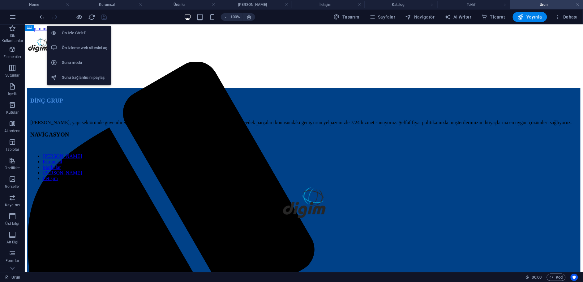
click at [86, 44] on h6 "Ön izleme web sitesini aç" at bounding box center [84, 47] width 45 height 7
